Goal: Find specific page/section: Find specific page/section

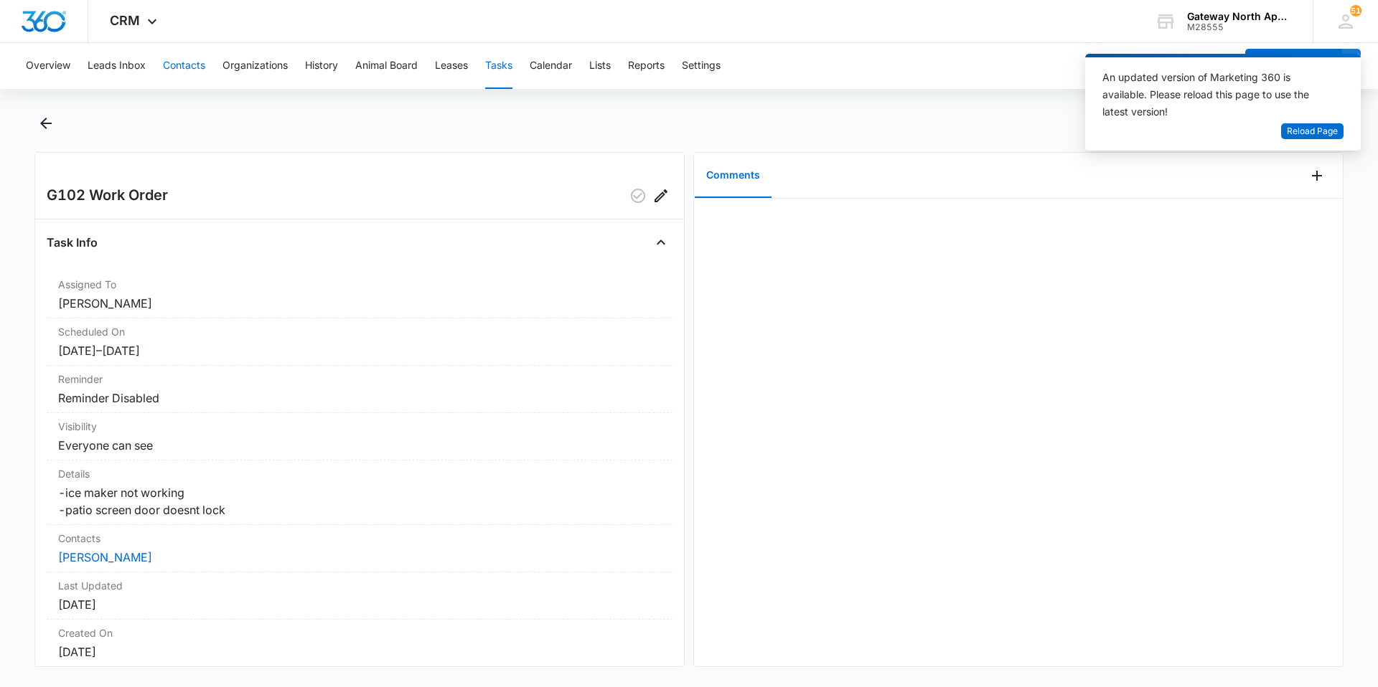
click at [176, 62] on button "Contacts" at bounding box center [184, 66] width 42 height 46
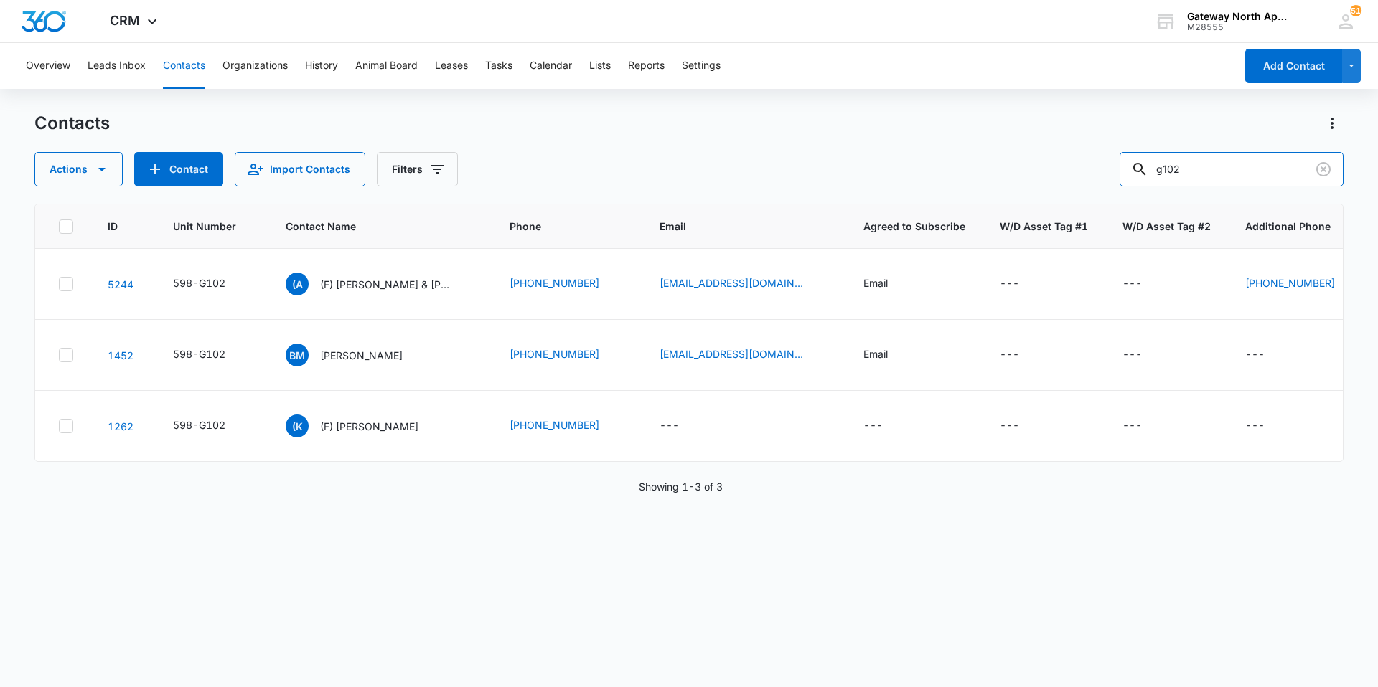
drag, startPoint x: 1224, startPoint y: 170, endPoint x: 1067, endPoint y: 179, distance: 157.4
click at [1067, 179] on div "Actions Contact Import Contacts Filters g102" at bounding box center [688, 169] width 1309 height 34
type input "bmv-4394"
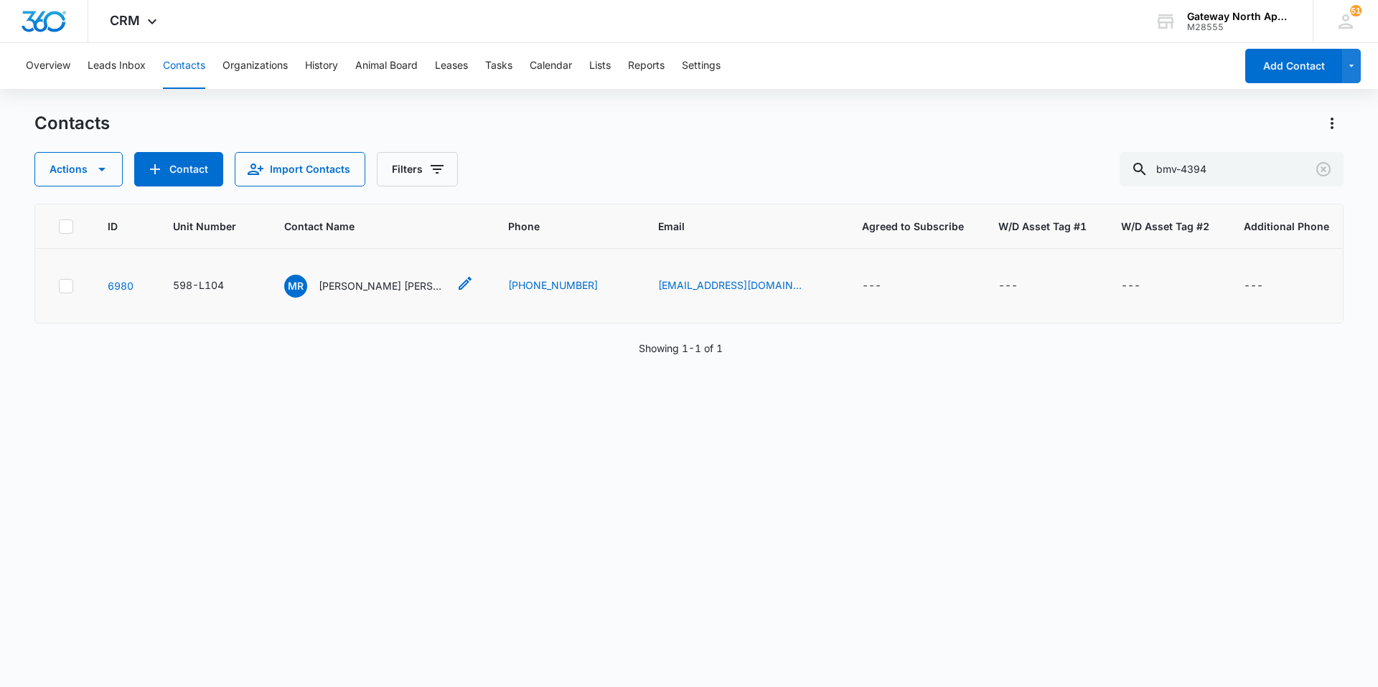
click at [382, 283] on p "Michael Ryan Gilley" at bounding box center [383, 285] width 129 height 15
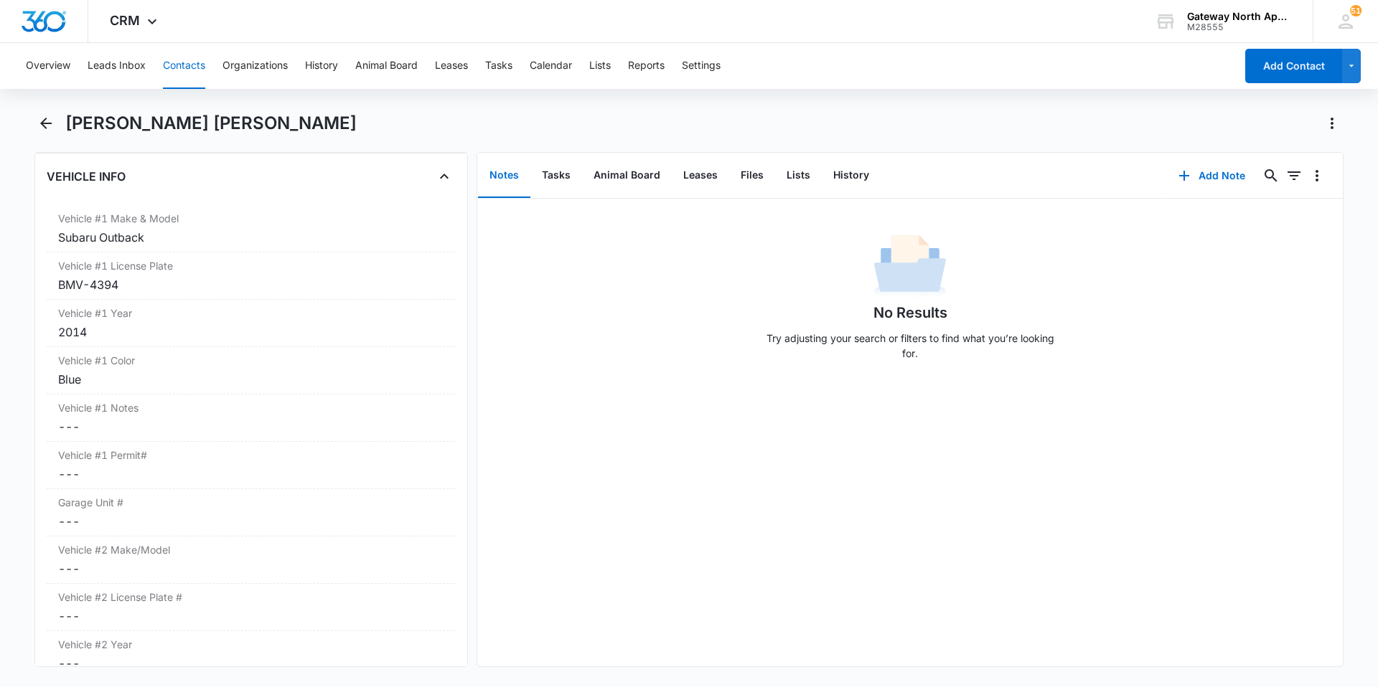
scroll to position [2153, 0]
click at [177, 67] on button "Contacts" at bounding box center [184, 66] width 42 height 46
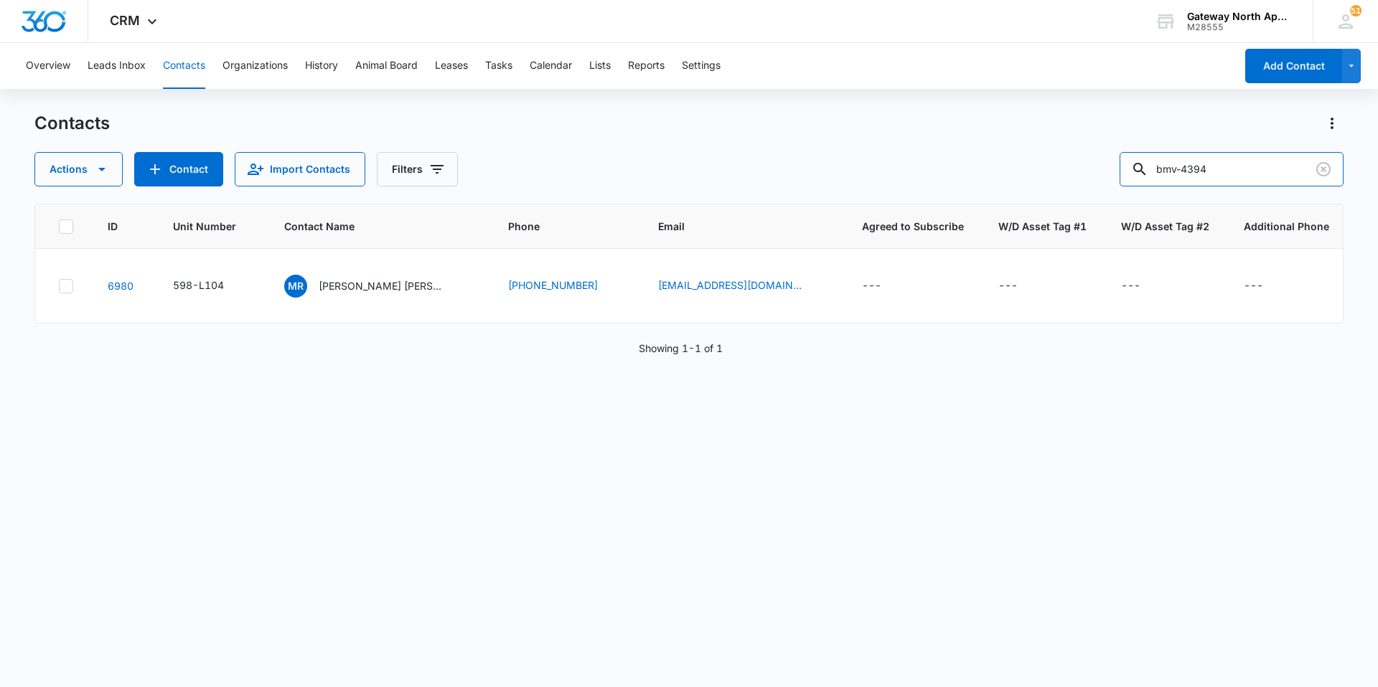
drag, startPoint x: 1241, startPoint y: 164, endPoint x: 1072, endPoint y: 192, distance: 170.9
click at [1073, 192] on div "Contacts Actions Contact Import Contacts Filters bmv-4394 ID Unit Number Contac…" at bounding box center [688, 399] width 1309 height 574
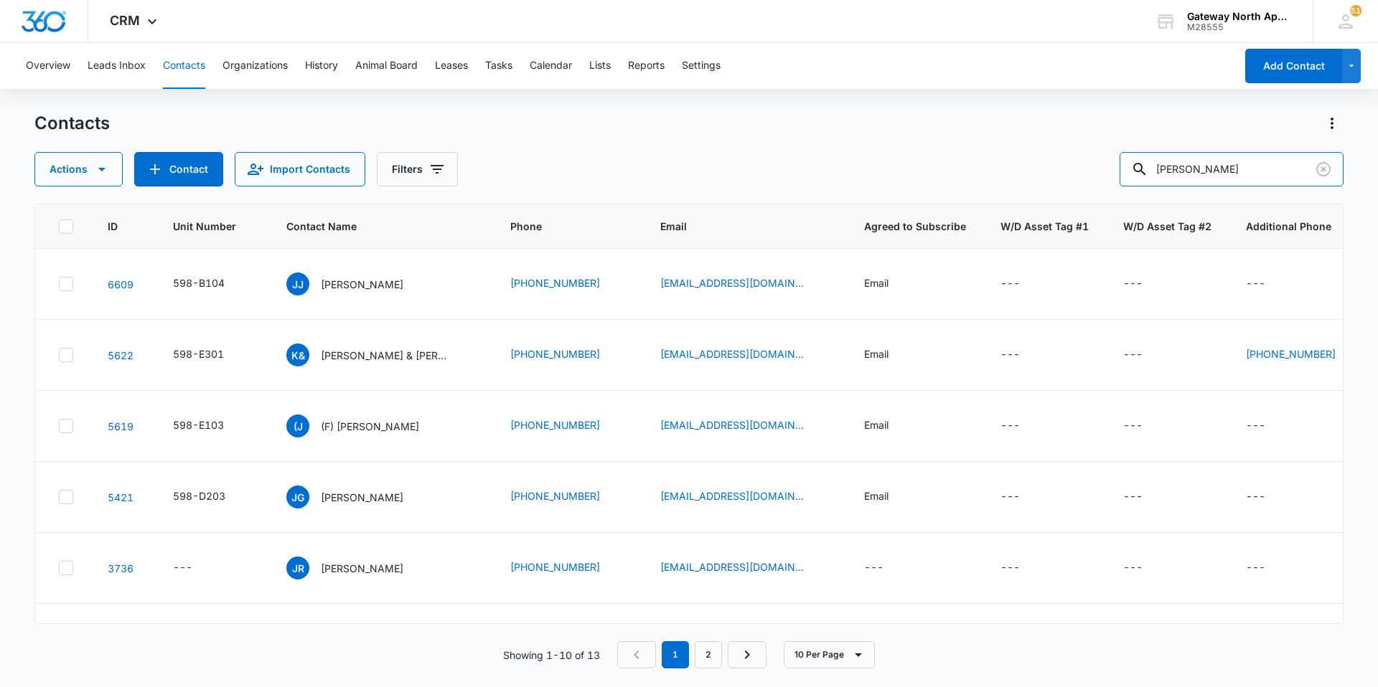
drag, startPoint x: 1225, startPoint y: 177, endPoint x: 1051, endPoint y: 179, distance: 174.4
click at [1051, 179] on div "Actions Contact Import Contacts Filters jonathan" at bounding box center [688, 169] width 1309 height 34
type input "creason"
